Goal: Information Seeking & Learning: Check status

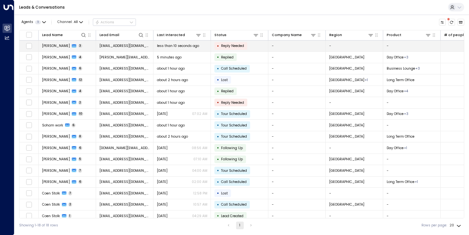
click at [114, 47] on span "[EMAIL_ADDRESS][DOMAIN_NAME]" at bounding box center [125, 45] width 50 height 5
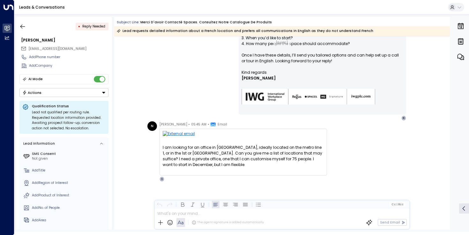
scroll to position [154, 0]
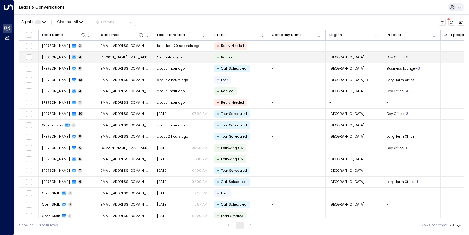
click at [200, 58] on div "5 minutes ago" at bounding box center [182, 57] width 50 height 5
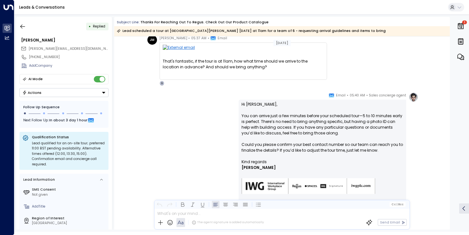
scroll to position [222, 0]
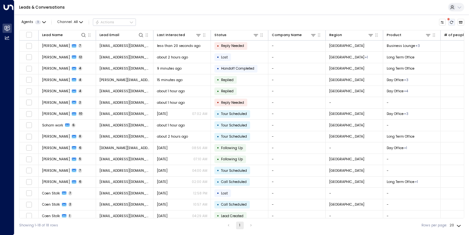
click at [450, 21] on icon "There are new threads available. Refresh the grid to view the latest updates." at bounding box center [452, 22] width 4 height 4
click at [452, 24] on icon "Refresh" at bounding box center [452, 22] width 4 height 4
click at [279, 15] on div "Agents 1 Channel: All Actions Lead Name Lead Email Last Interacted Status Compa…" at bounding box center [242, 123] width 446 height 218
click at [448, 22] on div at bounding box center [452, 22] width 26 height 7
click at [451, 22] on icon "Refresh" at bounding box center [452, 22] width 4 height 4
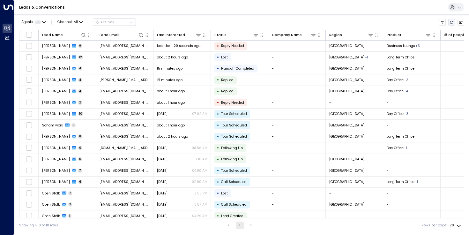
click at [453, 24] on icon "Refresh" at bounding box center [452, 22] width 4 height 4
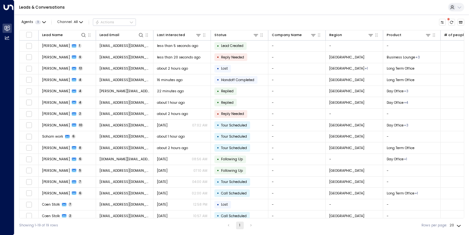
click at [290, 11] on div "Leads & Conversations" at bounding box center [241, 7] width 455 height 15
click at [174, 17] on div "Agents 1 Channel: All Actions" at bounding box center [242, 22] width 446 height 11
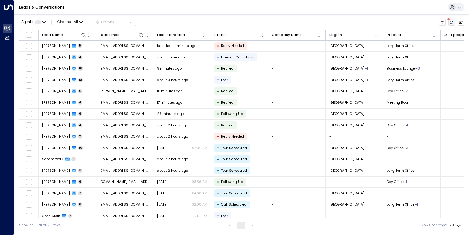
click at [454, 19] on button "There are new threads available. Refresh the grid to view the latest updates." at bounding box center [452, 22] width 7 height 7
click at [294, 10] on div "Leads & Conversations" at bounding box center [241, 7] width 455 height 15
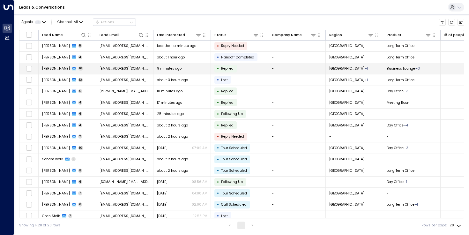
click at [49, 70] on span "[PERSON_NAME]" at bounding box center [56, 68] width 28 height 5
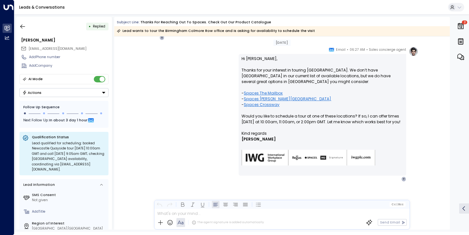
scroll to position [1365, 0]
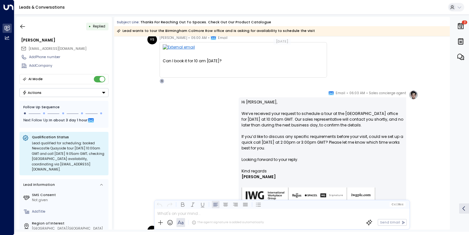
scroll to position [1092, 0]
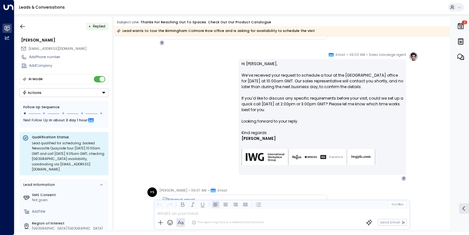
click at [146, 99] on div "Sales concierge agent • 06:03 AM • Email Hi Yuvraj, We’ve received your request…" at bounding box center [282, 116] width 273 height 129
